Goal: Information Seeking & Learning: Learn about a topic

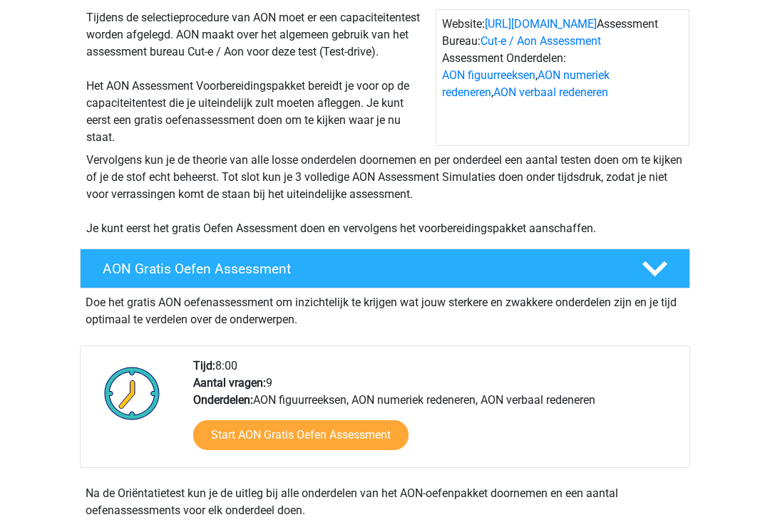
scroll to position [145, 0]
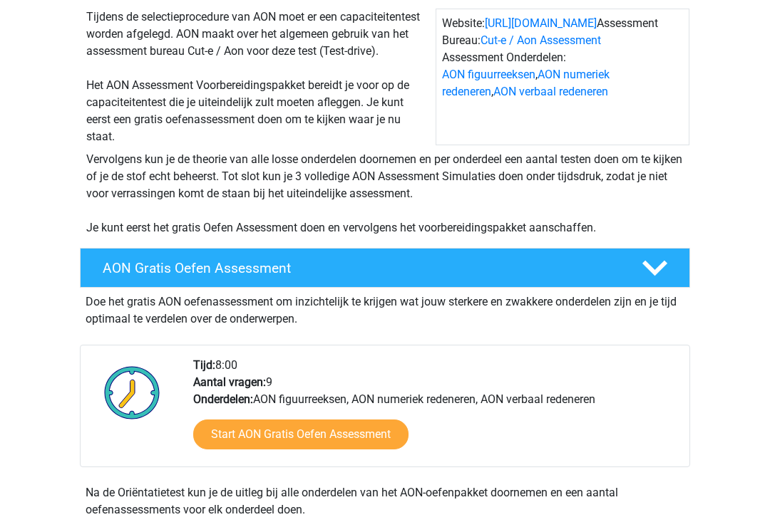
click at [366, 427] on link "Start AON Gratis Oefen Assessment" at bounding box center [300, 435] width 215 height 30
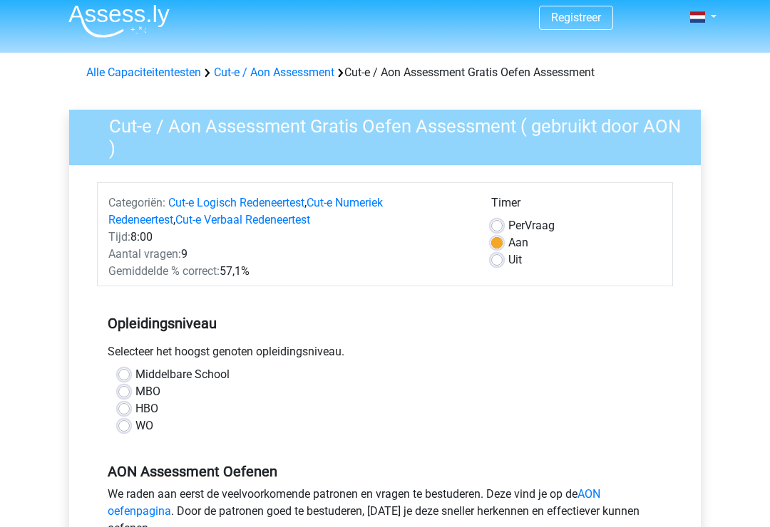
click at [135, 420] on label "WO" at bounding box center [144, 426] width 18 height 17
click at [125, 420] on input "WO" at bounding box center [123, 425] width 11 height 14
radio input "true"
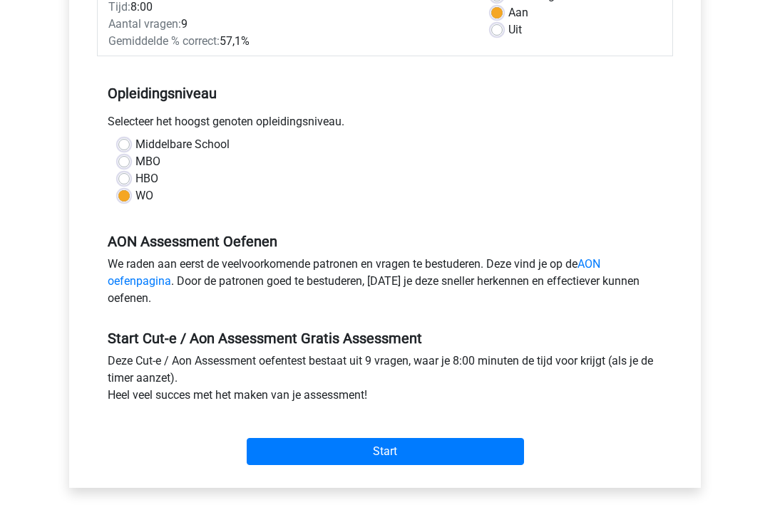
scroll to position [240, 0]
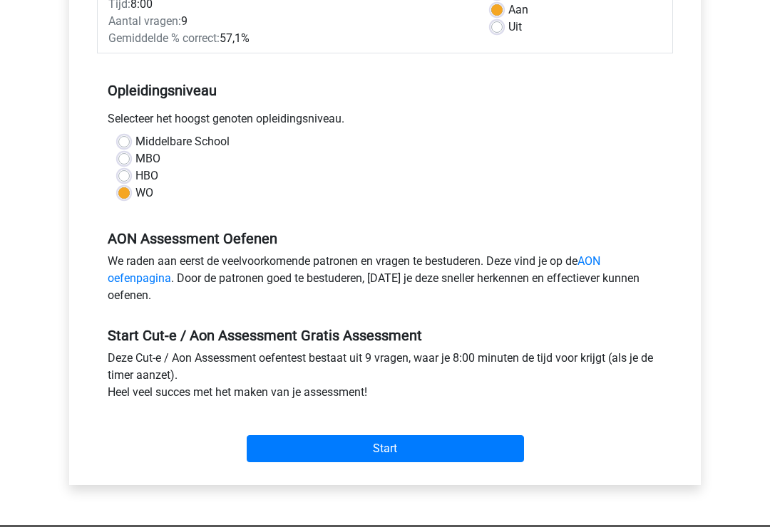
click at [417, 445] on input "Start" at bounding box center [385, 449] width 277 height 27
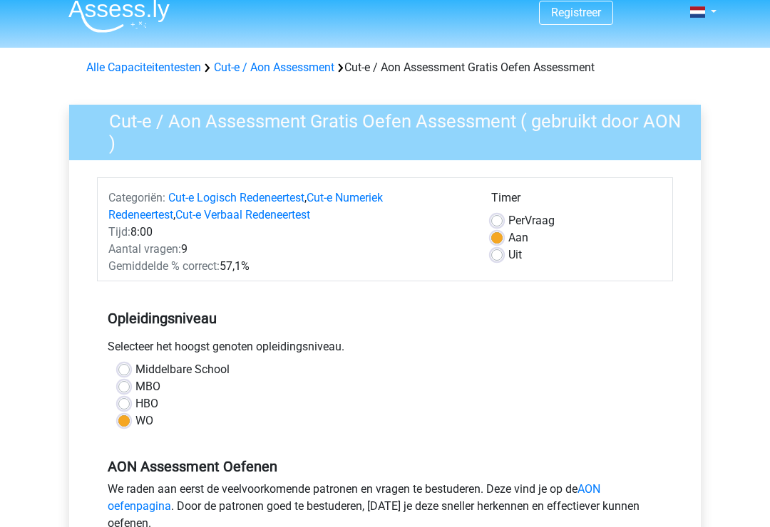
scroll to position [0, 0]
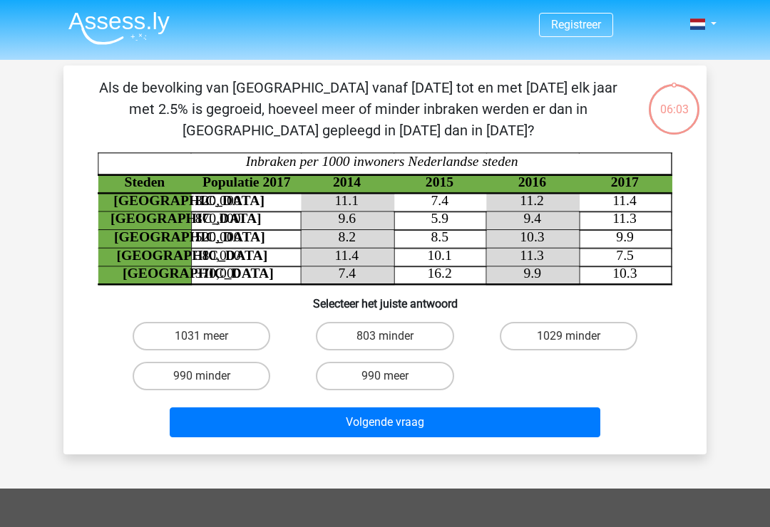
click at [432, 417] on button "Volgende vraag" at bounding box center [385, 423] width 431 height 30
click at [242, 378] on label "990 minder" at bounding box center [202, 376] width 138 height 29
click at [211, 378] on input "990 minder" at bounding box center [206, 380] width 9 height 9
radio input "true"
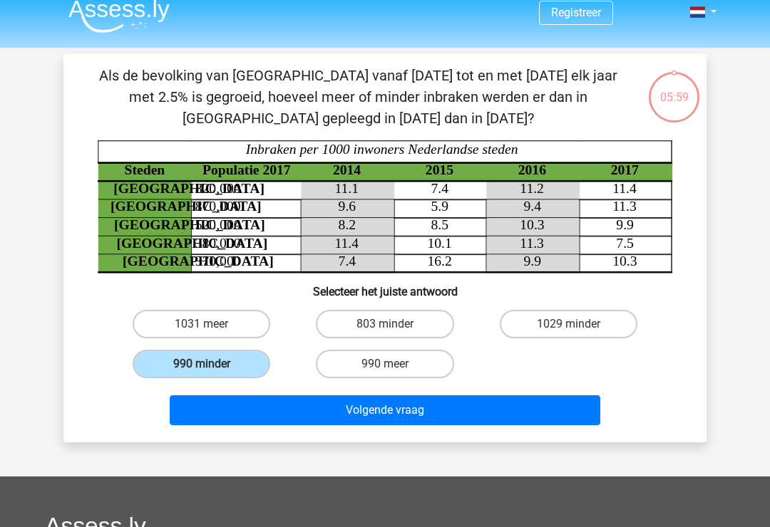
click at [492, 401] on button "Volgende vraag" at bounding box center [385, 411] width 431 height 30
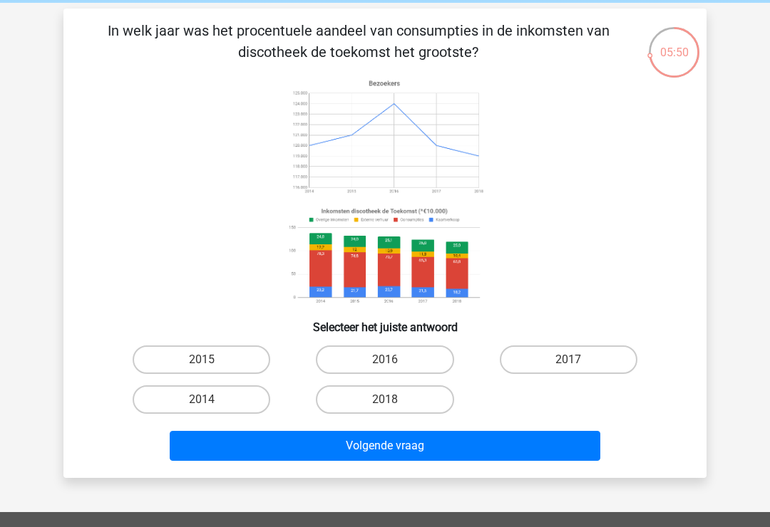
scroll to position [56, 0]
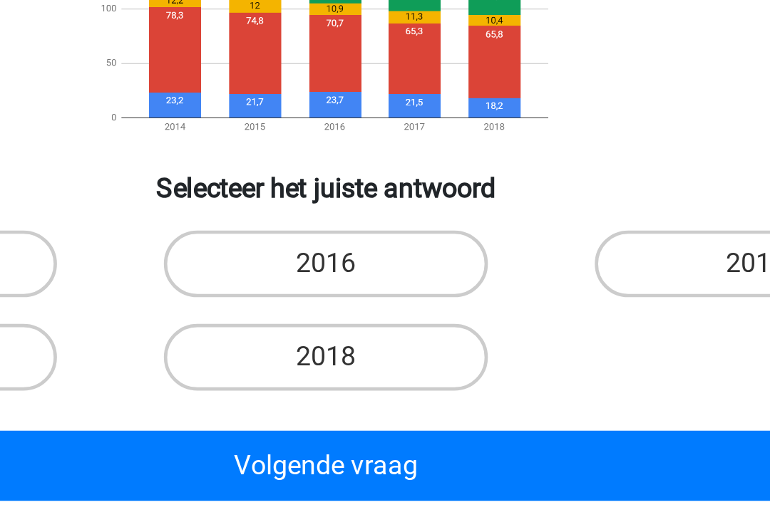
click at [316, 387] on label "2018" at bounding box center [385, 401] width 138 height 29
click at [385, 401] on input "2018" at bounding box center [389, 405] width 9 height 9
radio input "true"
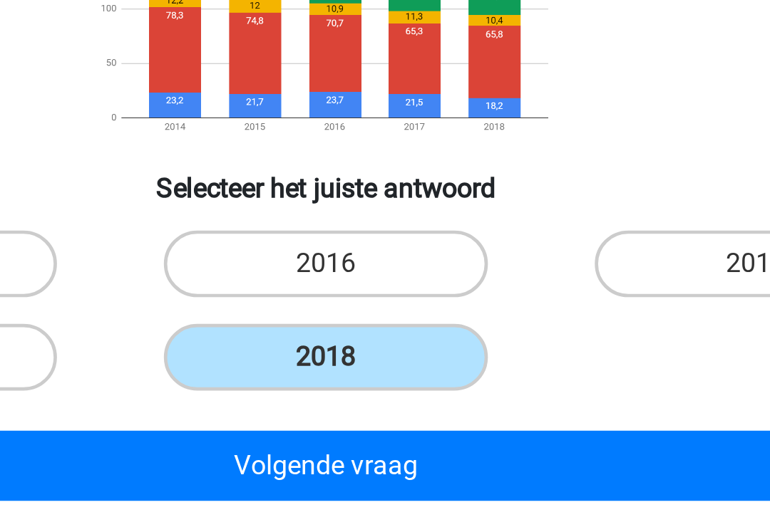
click at [170, 433] on button "Volgende vraag" at bounding box center [385, 448] width 431 height 30
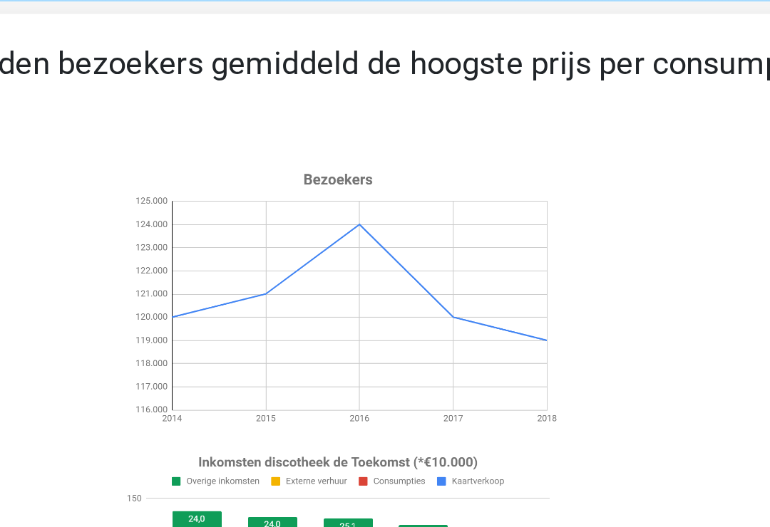
scroll to position [0, 0]
